Goal: Task Accomplishment & Management: Complete application form

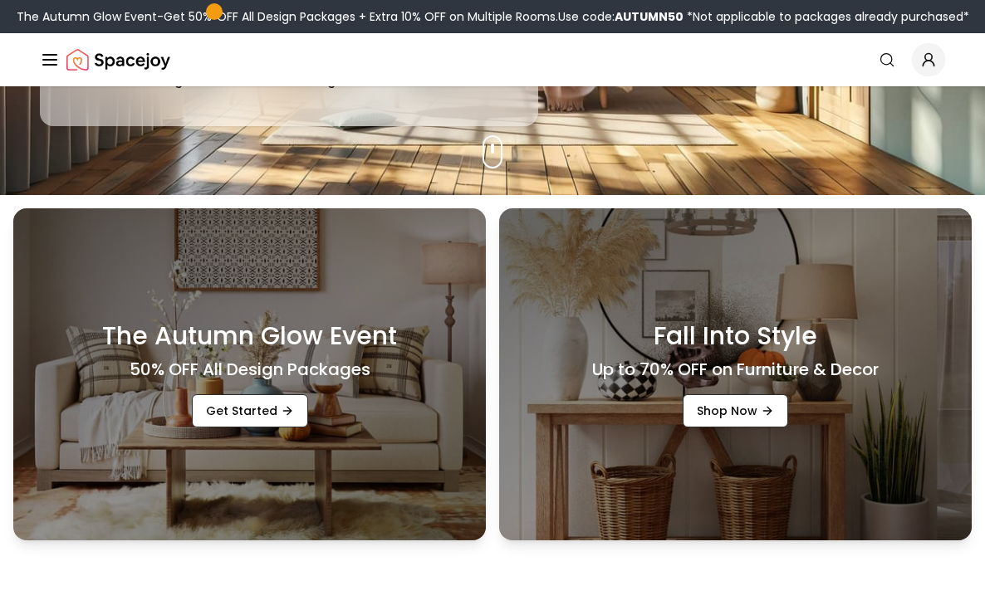
scroll to position [413, 0]
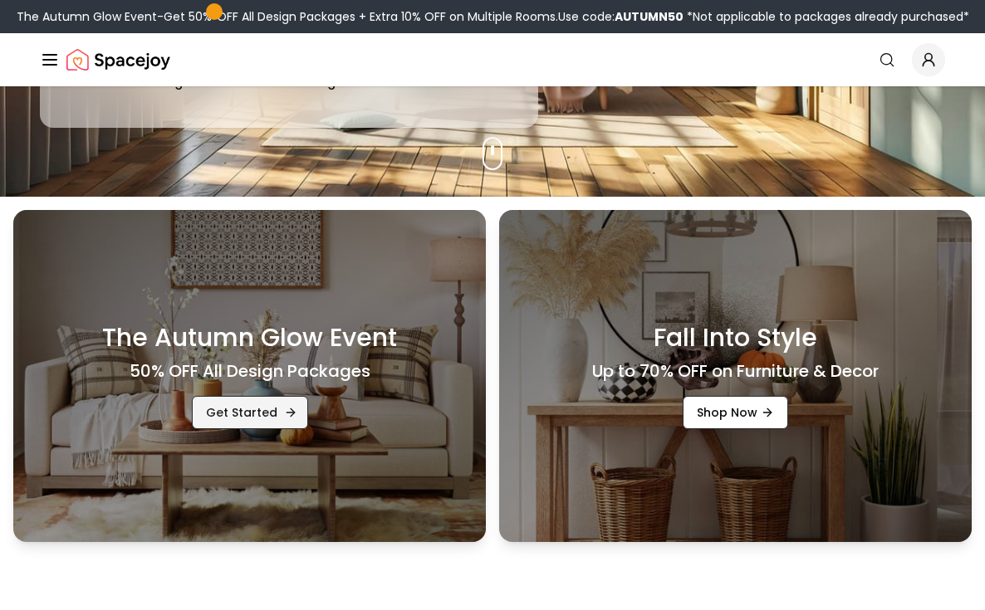
click at [265, 406] on link "Get Started" at bounding box center [250, 412] width 116 height 33
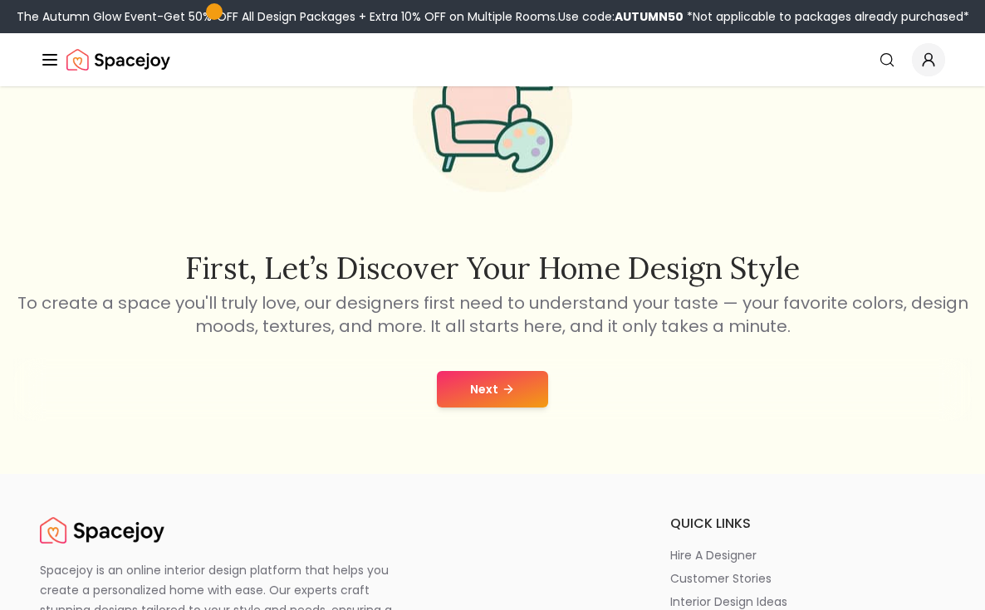
scroll to position [149, 0]
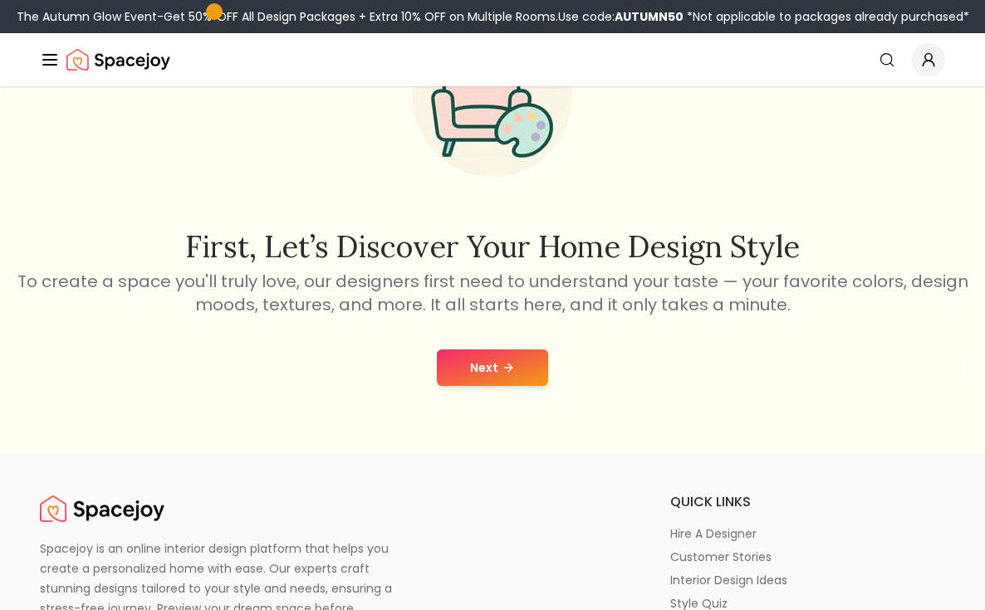
click at [487, 378] on button "Next" at bounding box center [492, 368] width 111 height 37
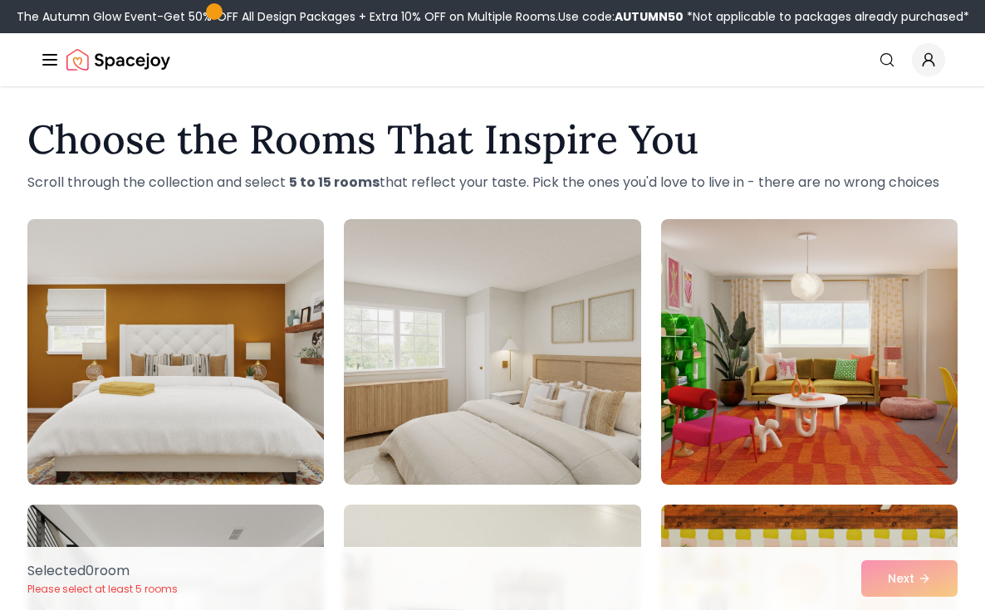
scroll to position [28, 0]
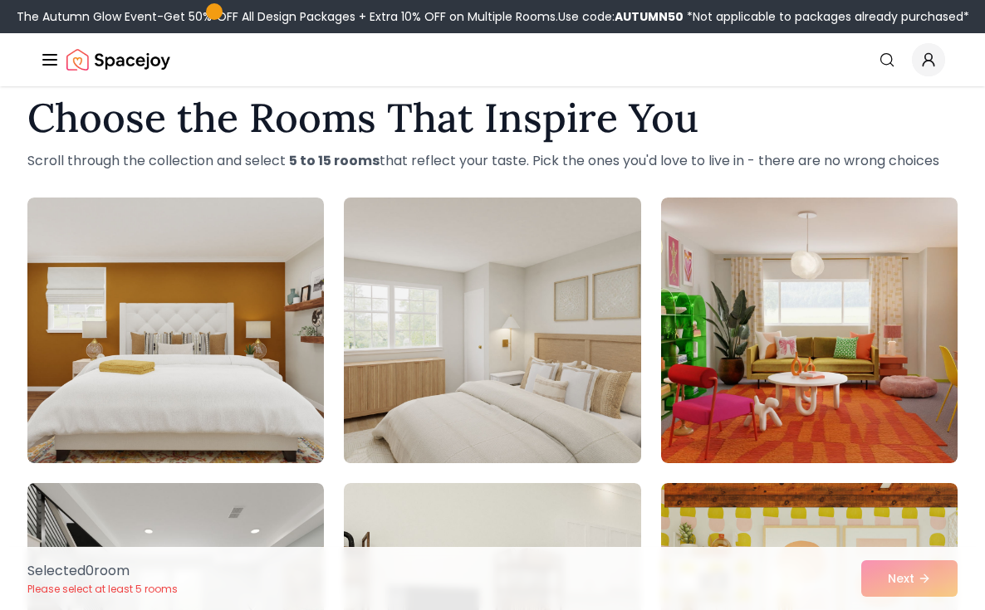
click at [516, 424] on img at bounding box center [491, 330] width 311 height 279
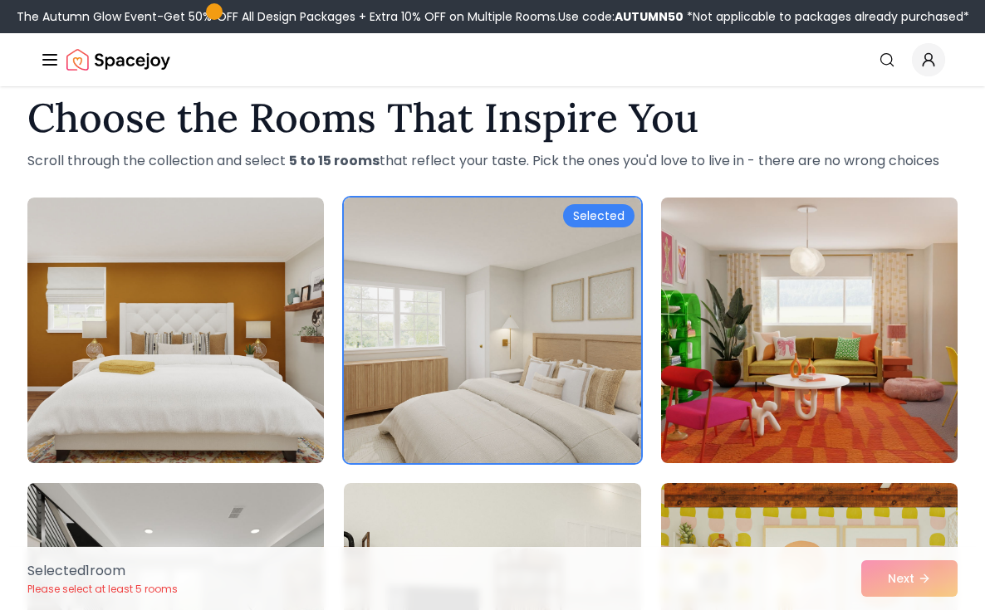
click at [789, 411] on img at bounding box center [808, 330] width 311 height 279
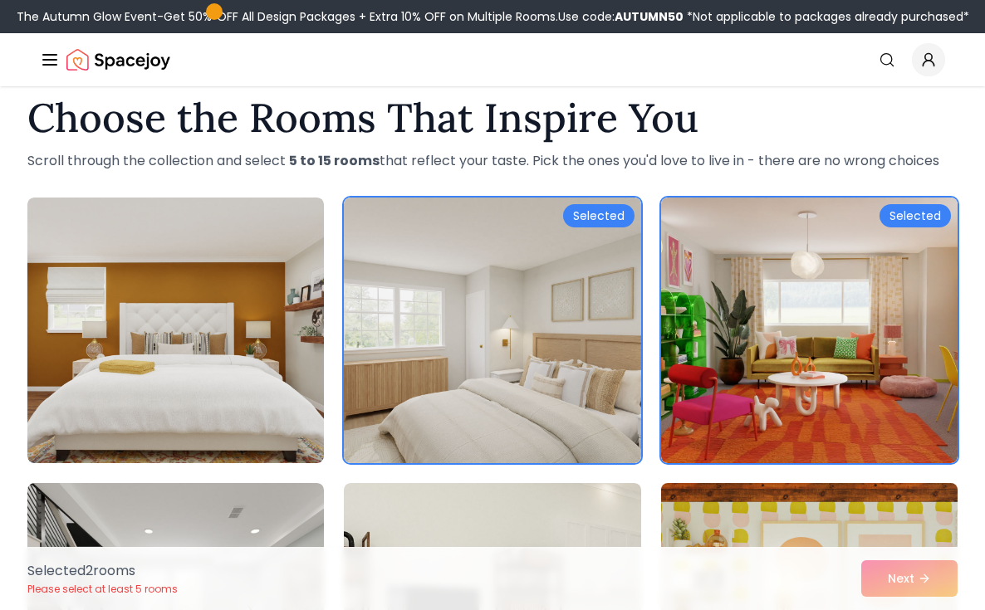
click at [829, 498] on img at bounding box center [808, 616] width 311 height 279
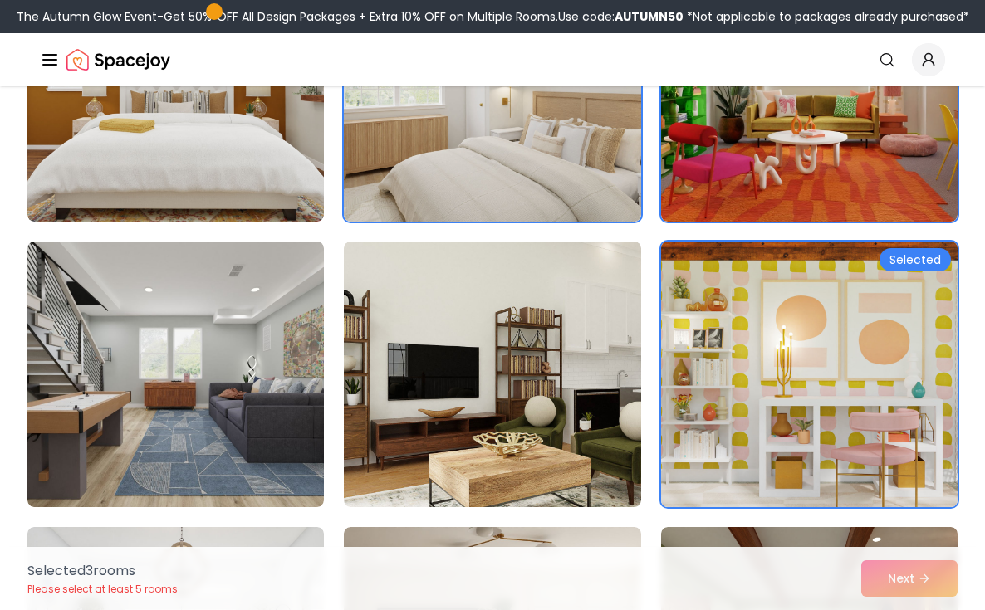
scroll to position [273, 0]
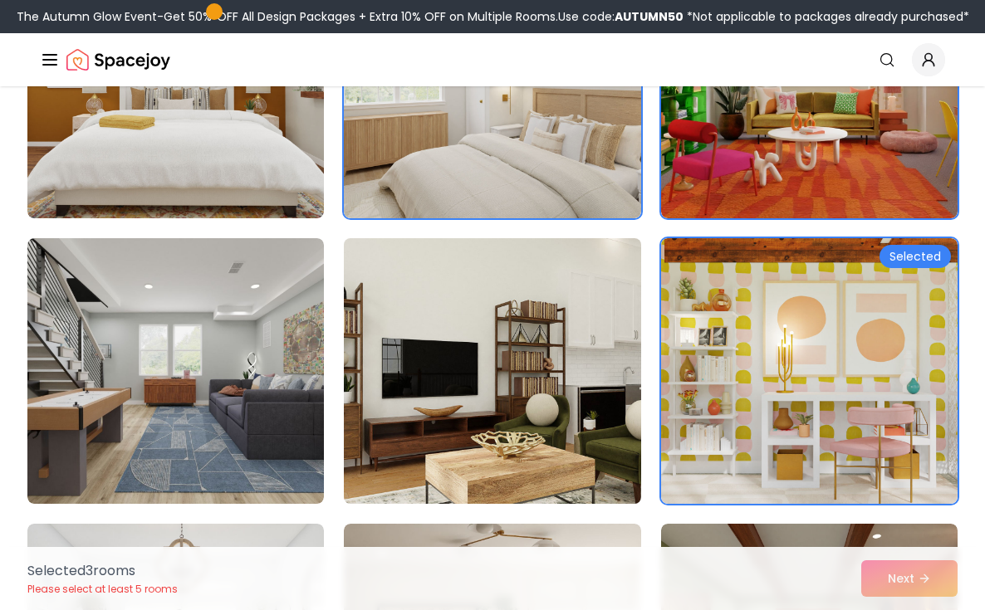
click at [574, 399] on img at bounding box center [491, 371] width 311 height 279
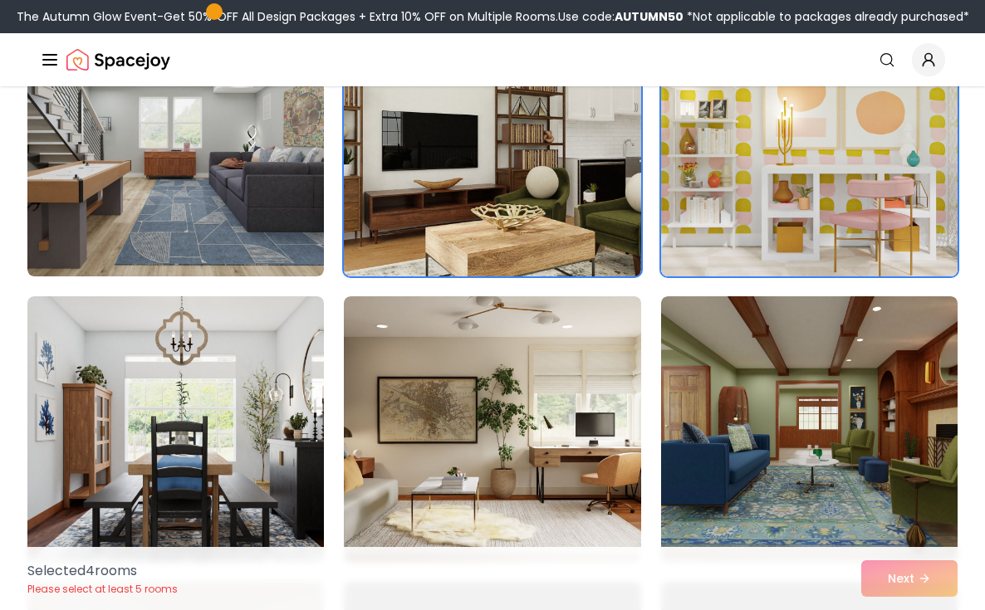
scroll to position [784, 0]
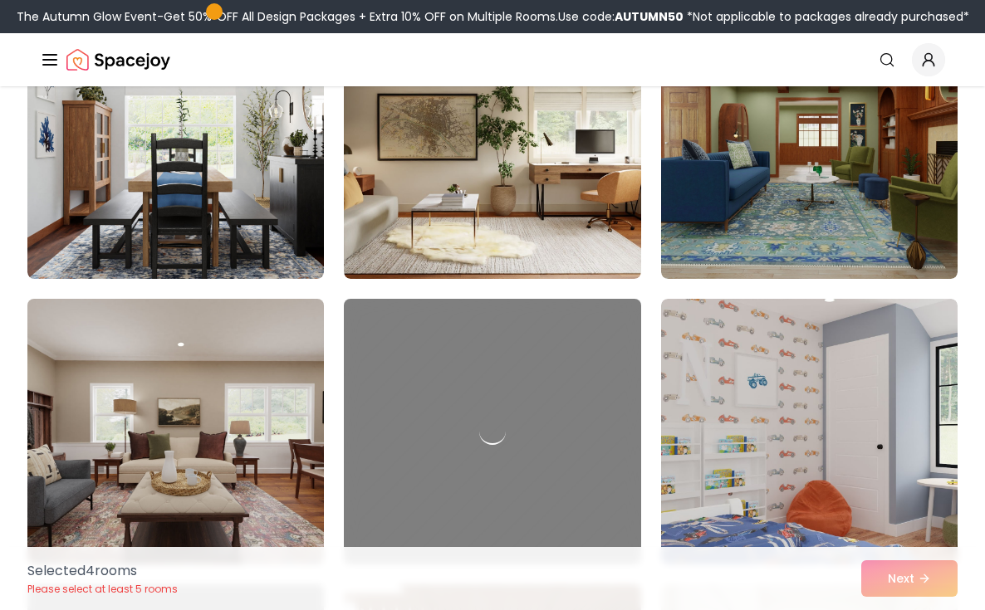
click at [269, 416] on img at bounding box center [175, 431] width 311 height 279
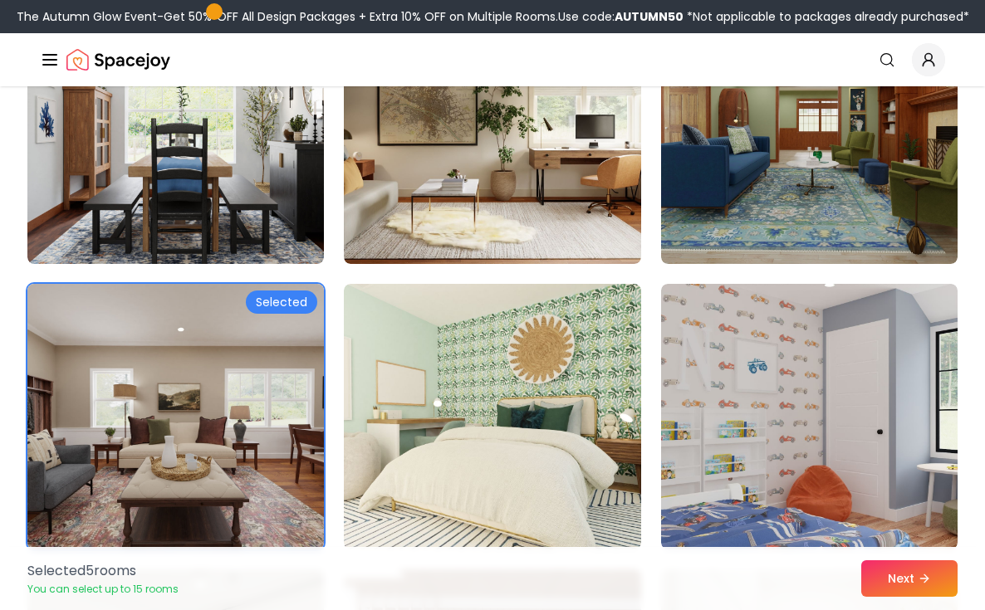
scroll to position [799, 0]
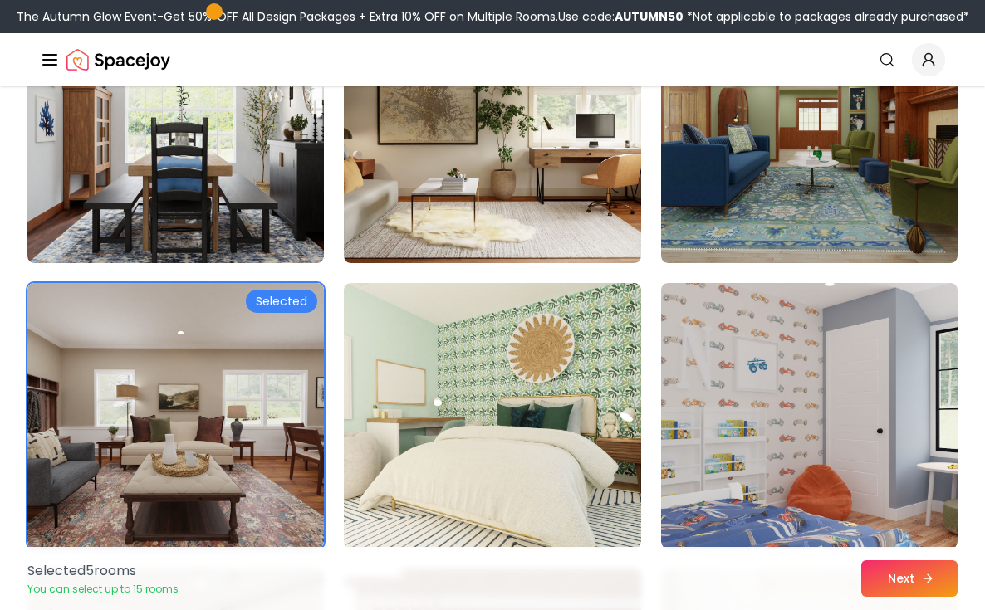
click at [865, 566] on button "Next" at bounding box center [909, 578] width 96 height 37
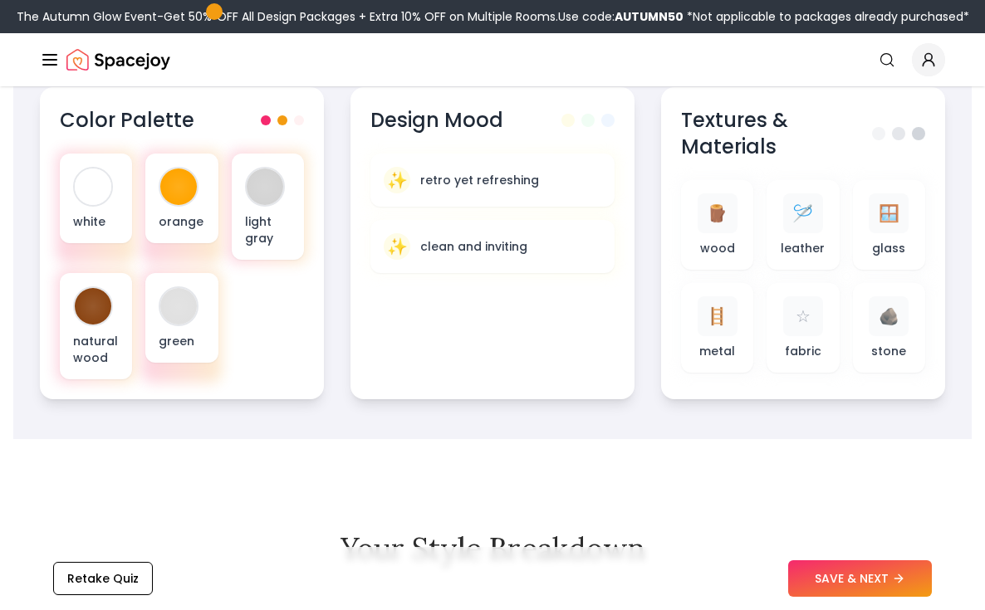
scroll to position [697, 0]
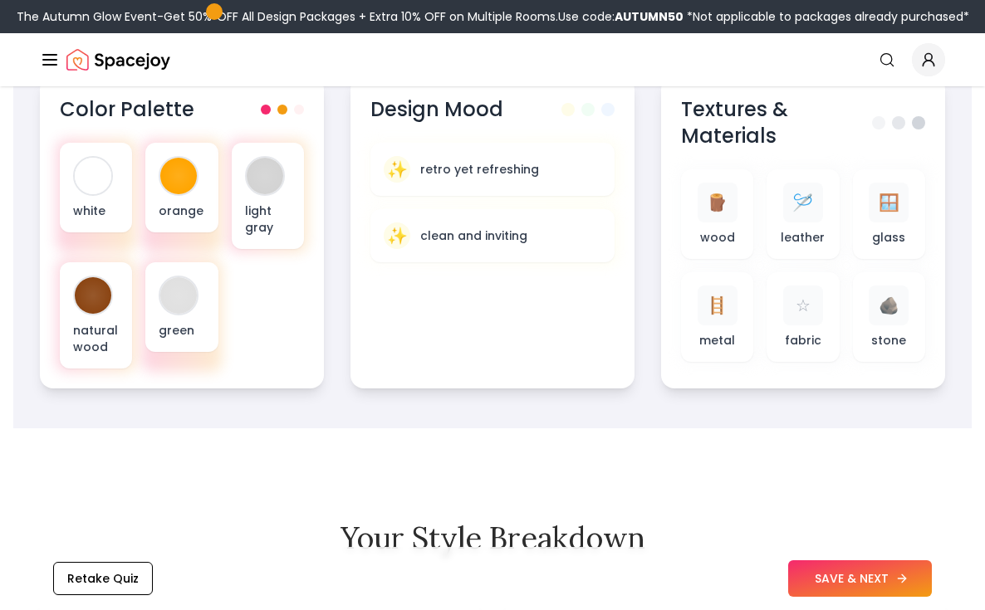
click at [871, 576] on button "SAVE & NEXT" at bounding box center [860, 578] width 144 height 37
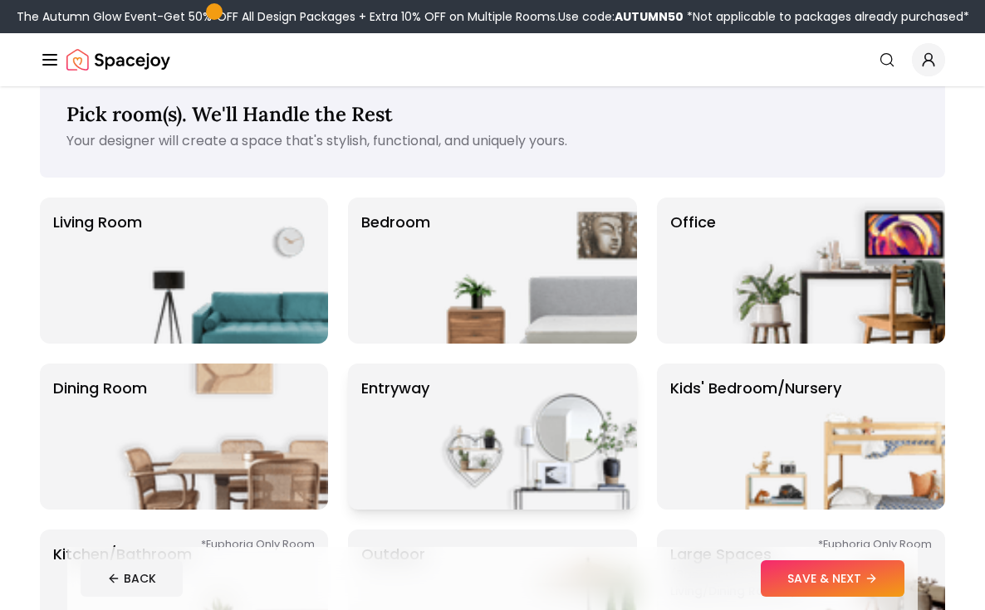
scroll to position [33, 0]
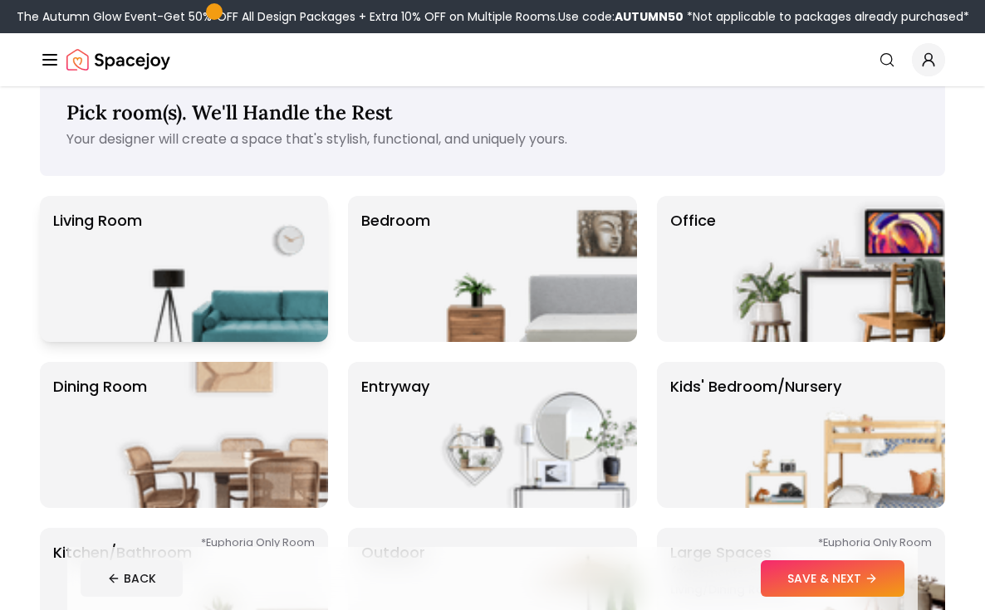
click at [250, 300] on img at bounding box center [221, 269] width 213 height 146
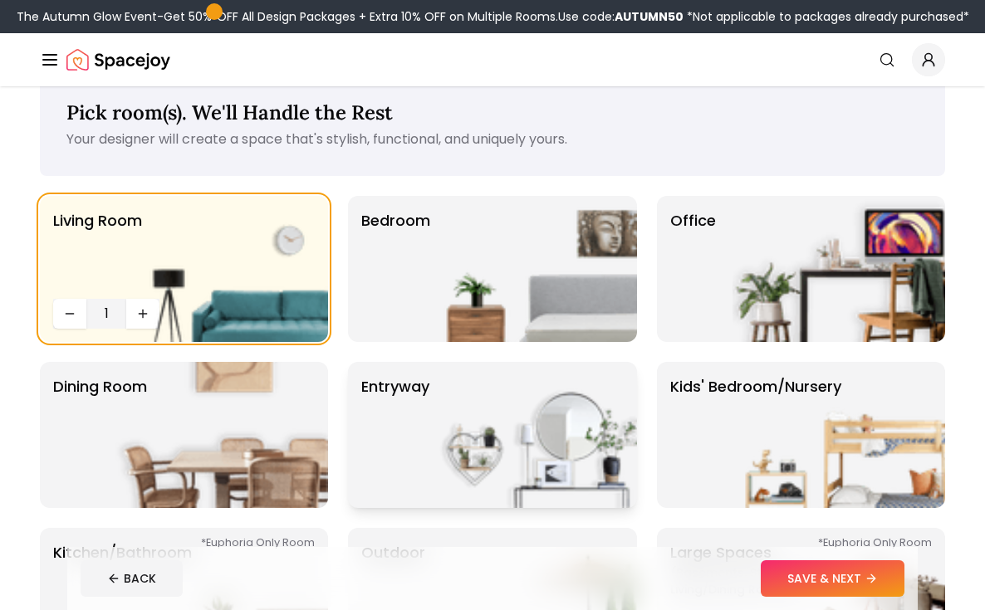
click at [548, 444] on img at bounding box center [530, 435] width 213 height 146
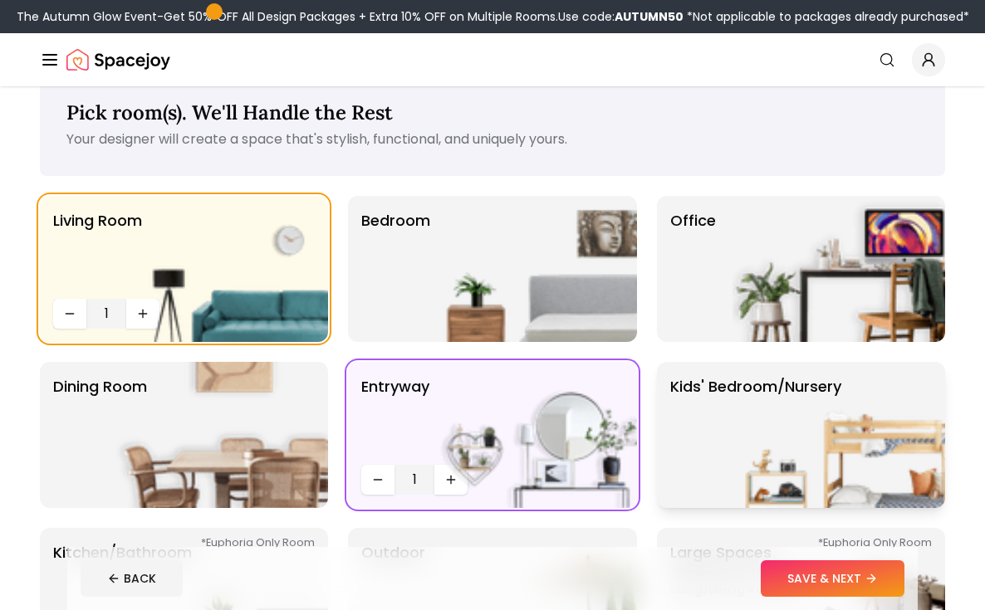
click at [726, 443] on p "Kids' Bedroom/Nursery" at bounding box center [755, 435] width 171 height 120
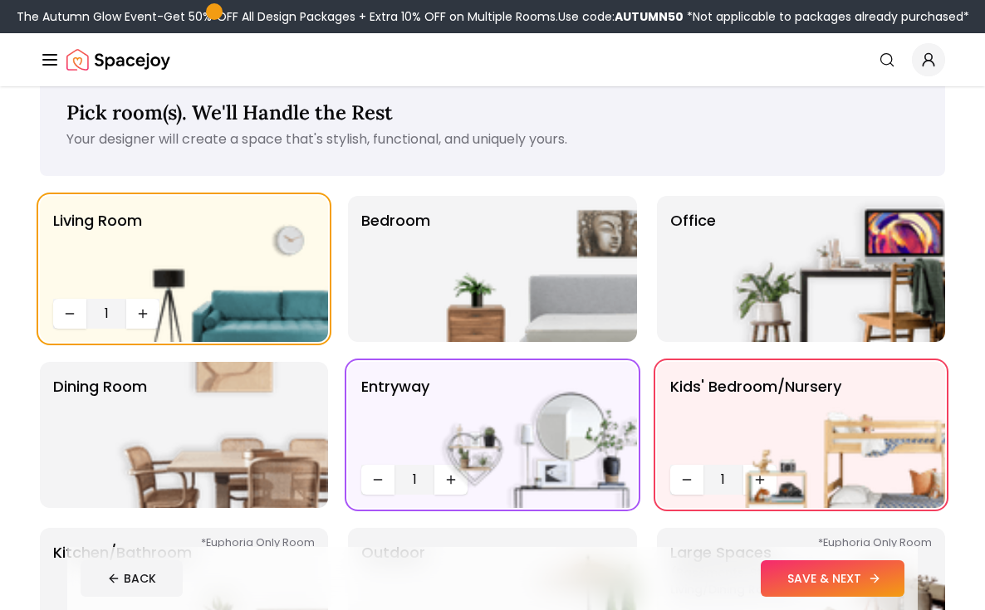
click at [836, 580] on button "SAVE & NEXT" at bounding box center [832, 578] width 144 height 37
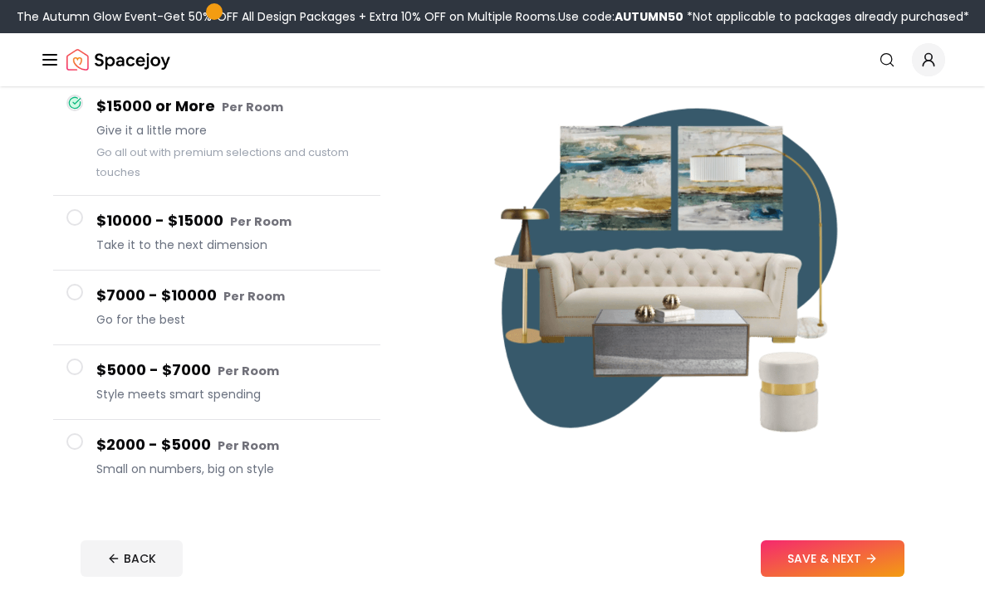
scroll to position [201, 0]
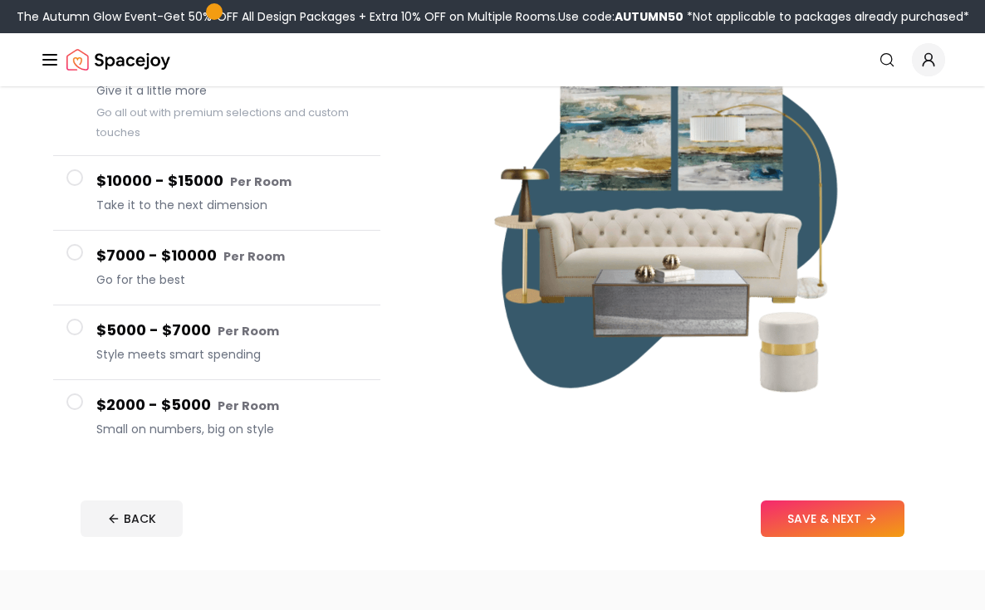
click at [176, 406] on h4 "$2000 - $5000 Per Room" at bounding box center [231, 406] width 271 height 24
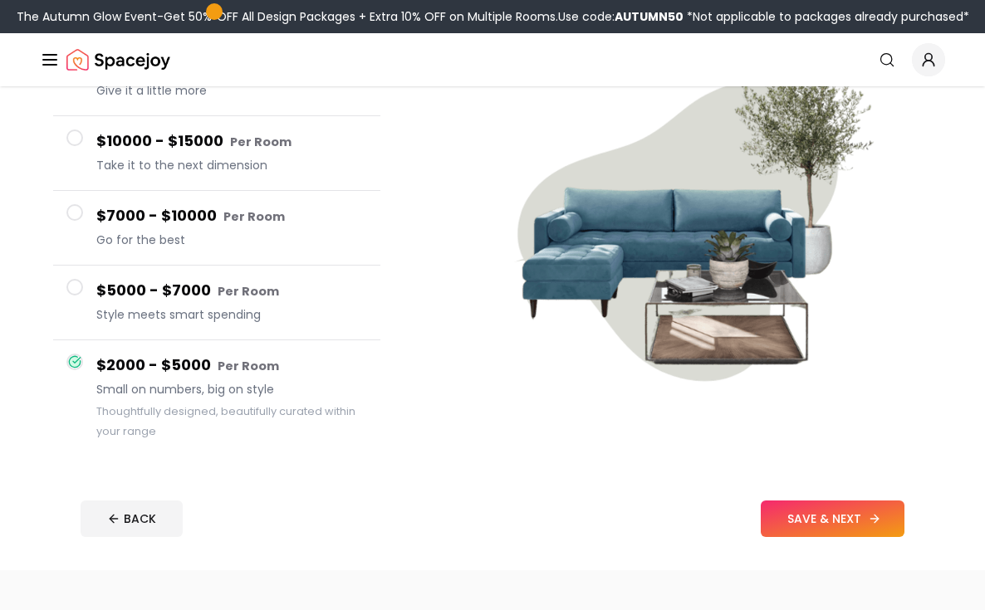
click at [808, 524] on button "SAVE & NEXT" at bounding box center [832, 519] width 144 height 37
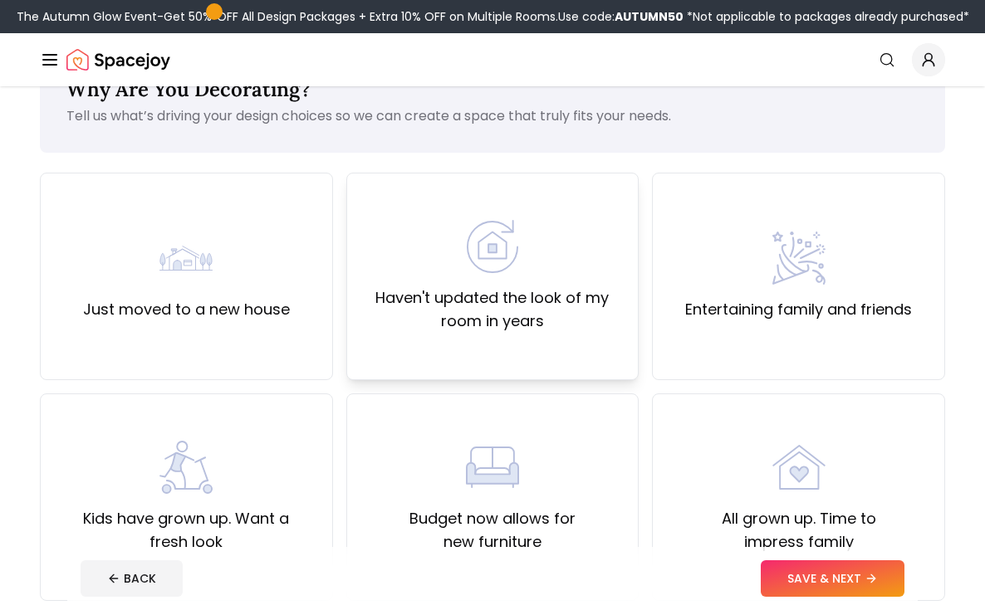
scroll to position [68, 0]
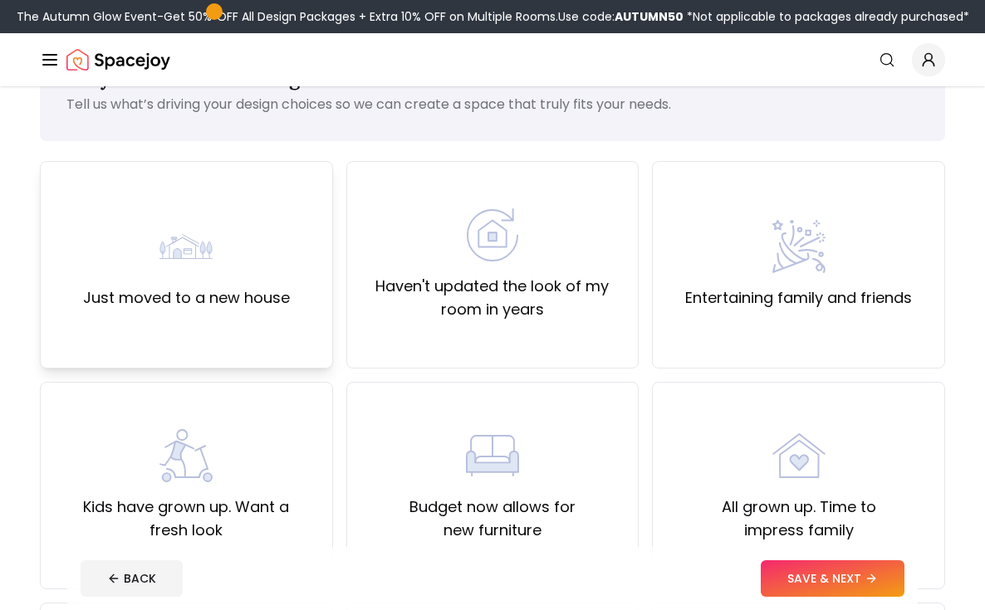
click at [287, 292] on label "Just moved to a new house" at bounding box center [186, 297] width 207 height 23
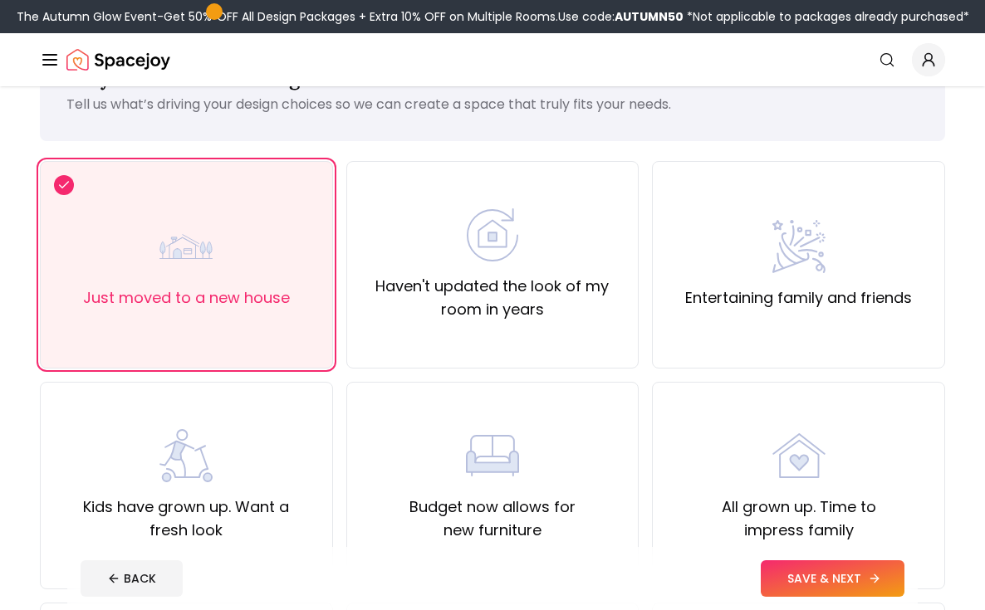
click at [851, 593] on button "SAVE & NEXT" at bounding box center [832, 578] width 144 height 37
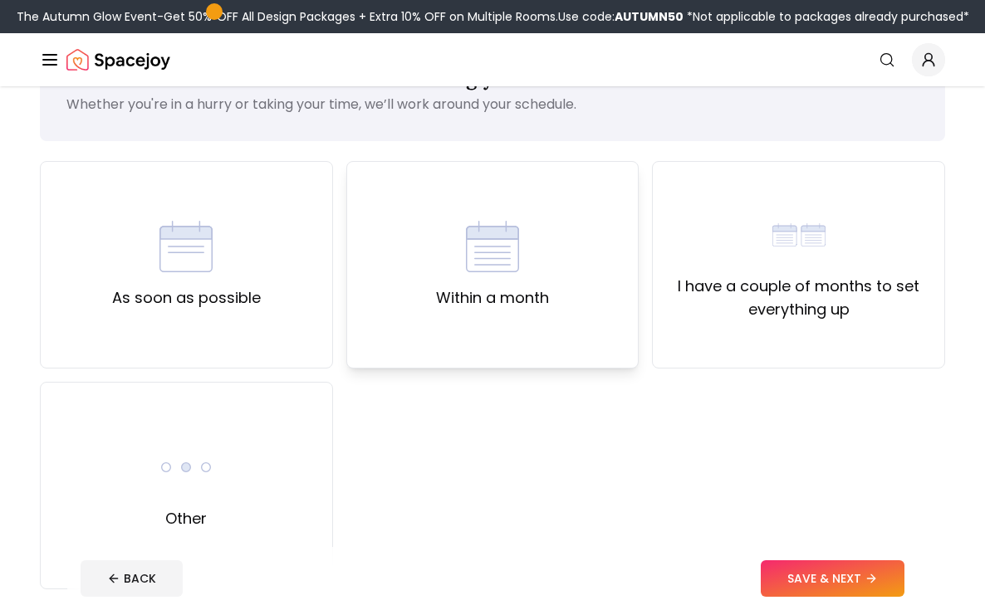
click at [553, 341] on div "Within a month" at bounding box center [492, 265] width 293 height 208
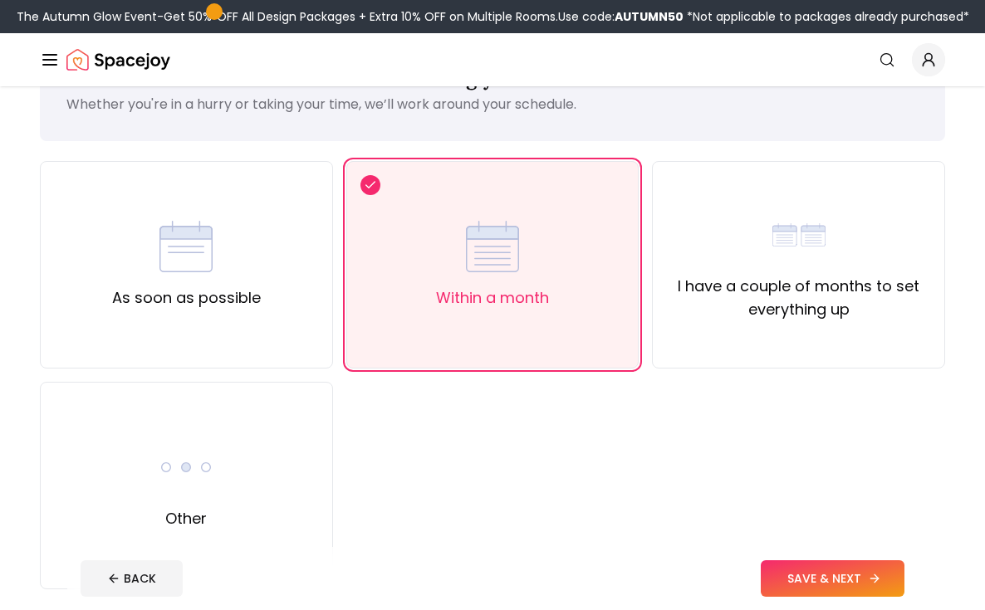
click at [819, 577] on button "SAVE & NEXT" at bounding box center [832, 578] width 144 height 37
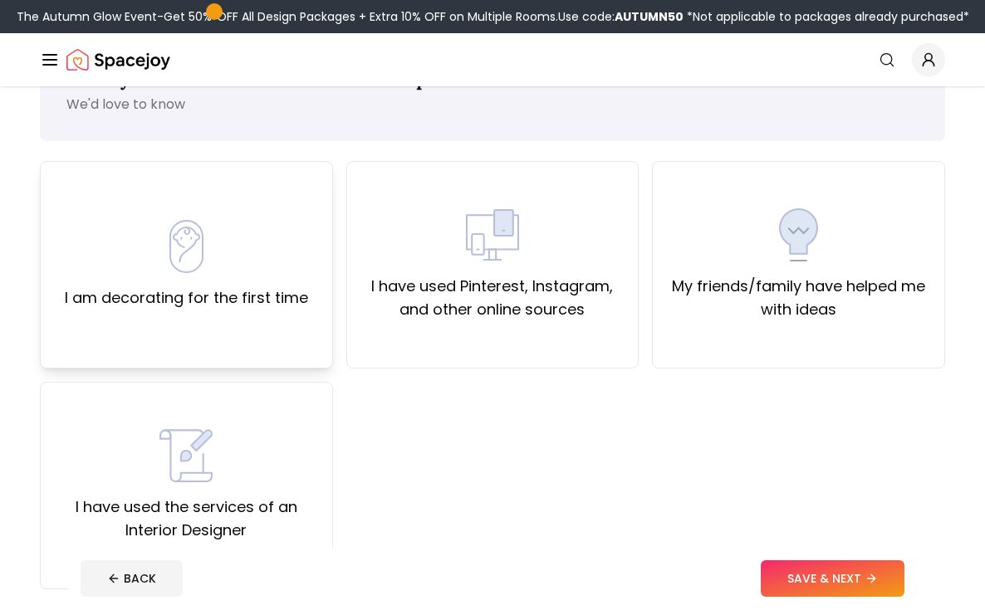
click at [324, 313] on div "I am decorating for the first time" at bounding box center [186, 265] width 293 height 208
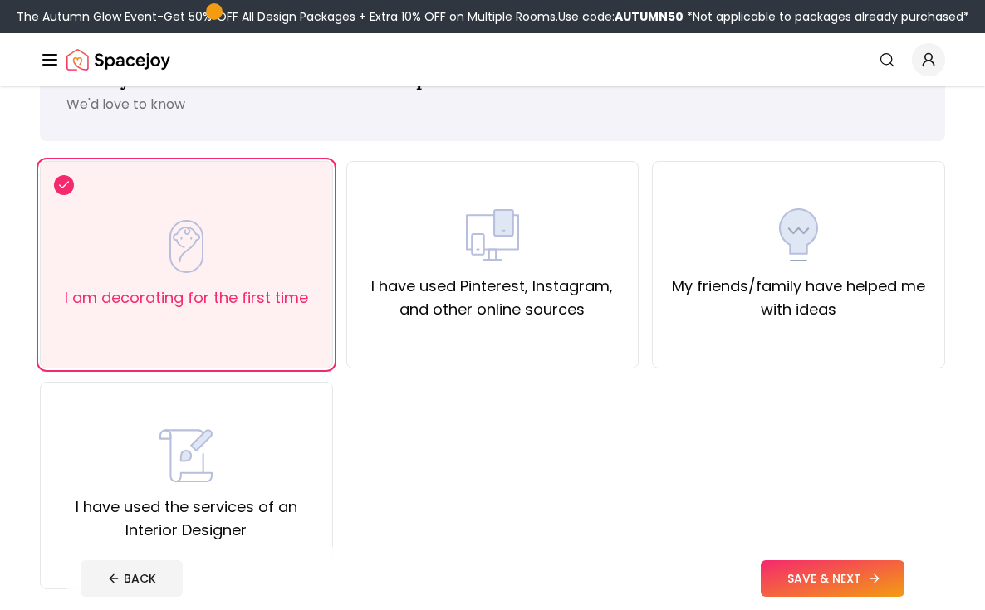
click at [843, 582] on button "SAVE & NEXT" at bounding box center [832, 578] width 144 height 37
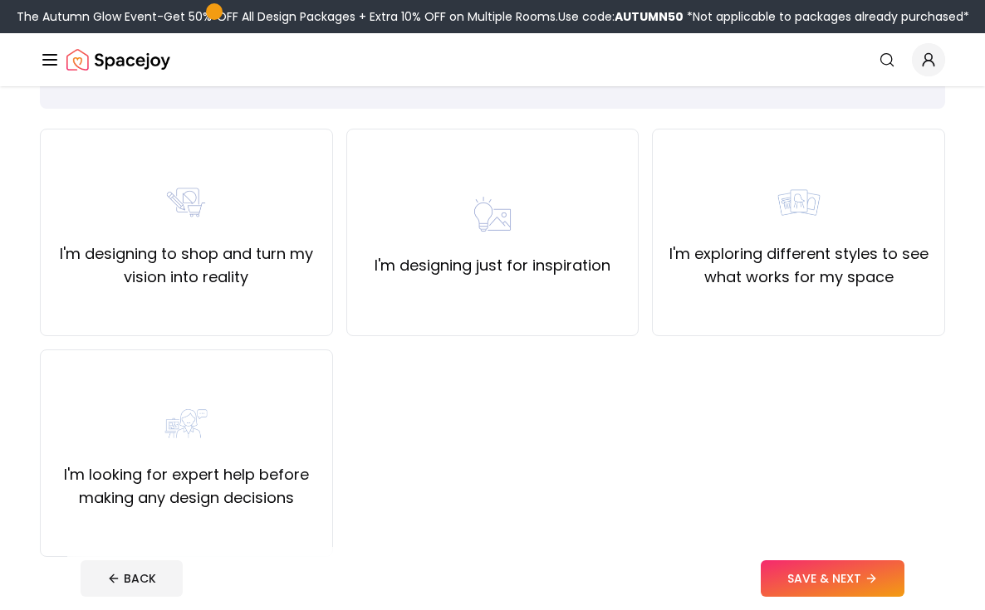
scroll to position [104, 0]
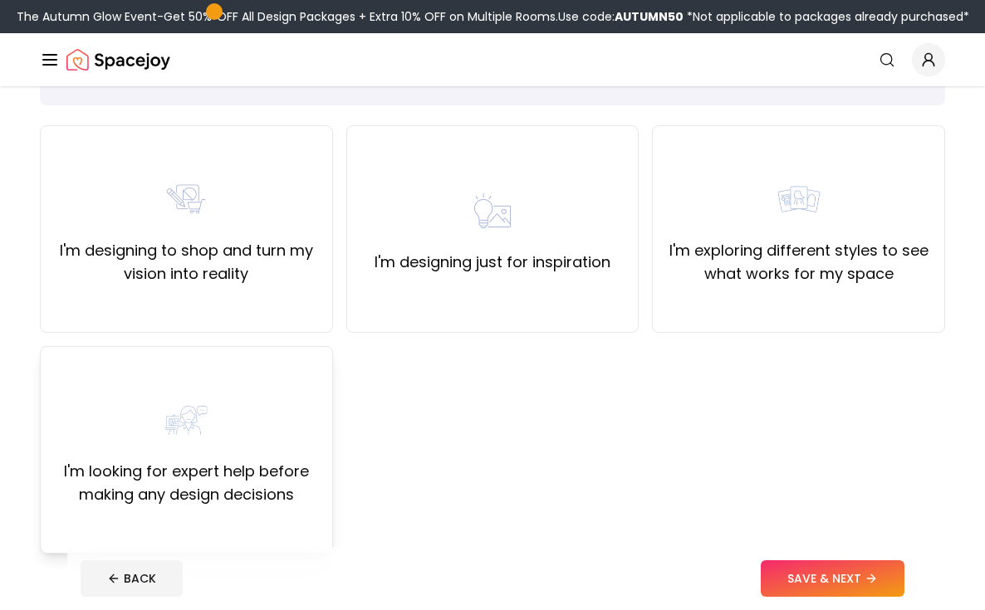
click at [289, 438] on div "I'm looking for expert help before making any design decisions" at bounding box center [186, 450] width 265 height 113
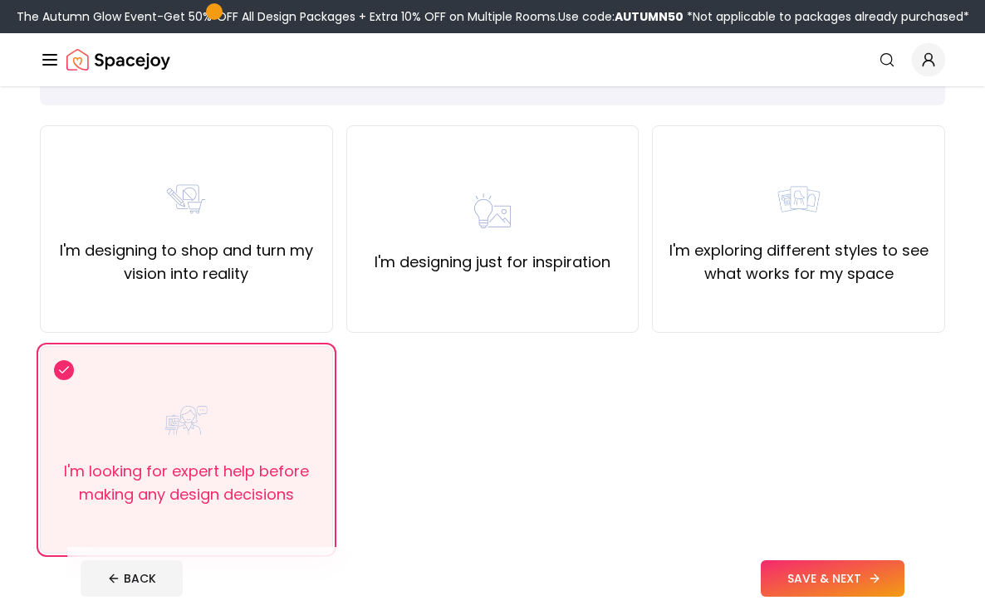
click at [798, 578] on button "SAVE & NEXT" at bounding box center [832, 578] width 144 height 37
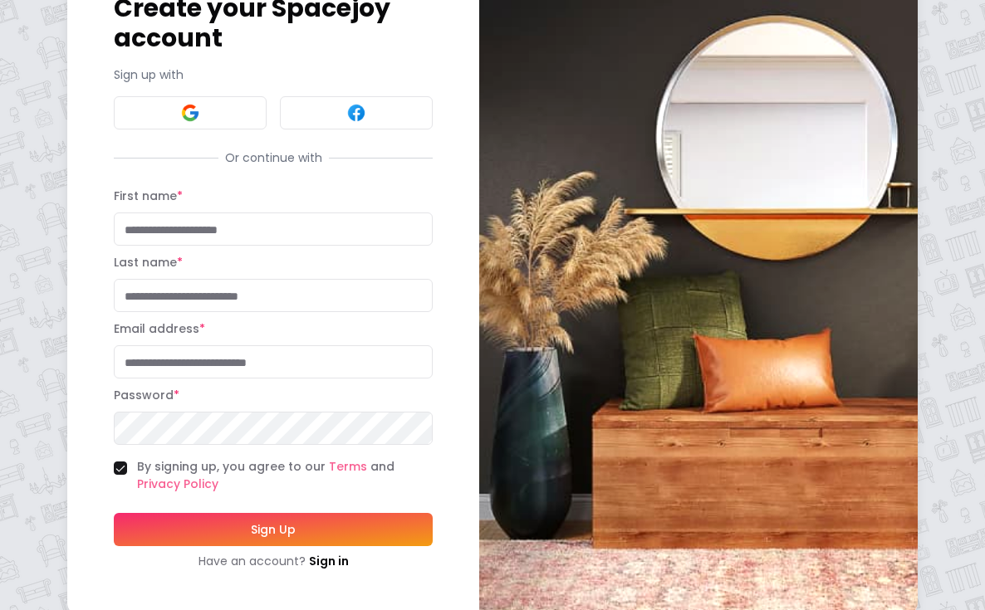
scroll to position [104, 0]
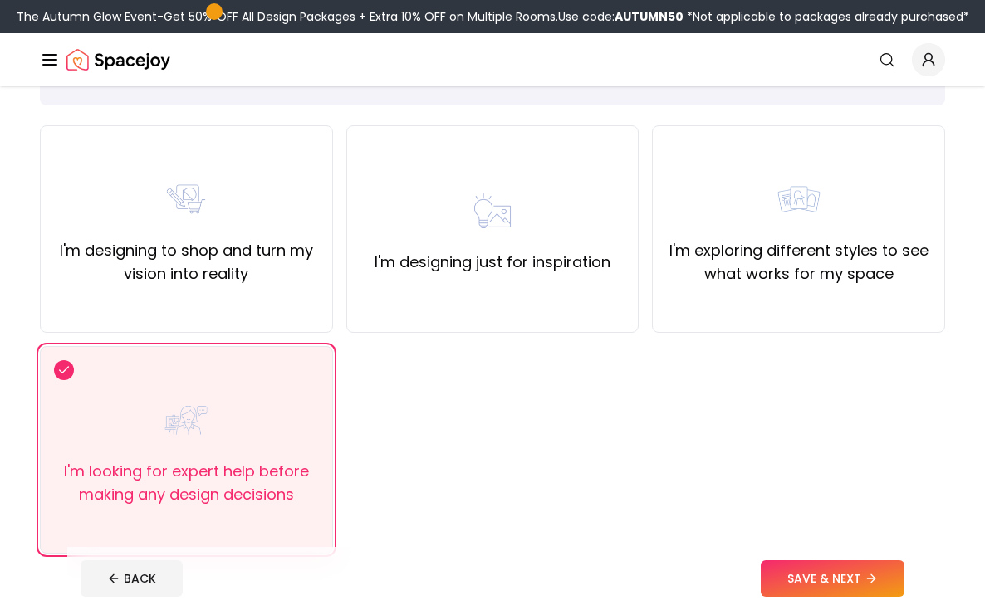
click at [142, 59] on img "Spacejoy" at bounding box center [118, 59] width 104 height 33
